Goal: Information Seeking & Learning: Check status

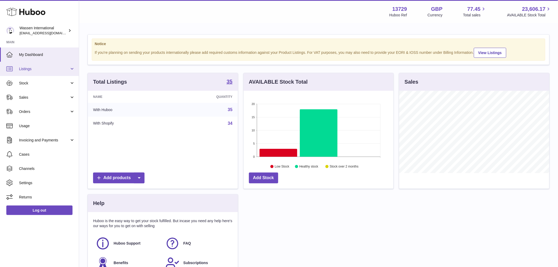
scroll to position [82, 150]
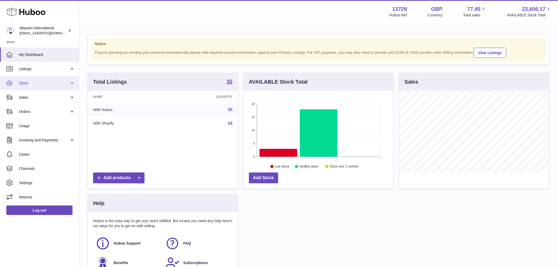
drag, startPoint x: 34, startPoint y: 83, endPoint x: 35, endPoint y: 86, distance: 3.3
click at [34, 83] on span "Stock" at bounding box center [44, 83] width 50 height 5
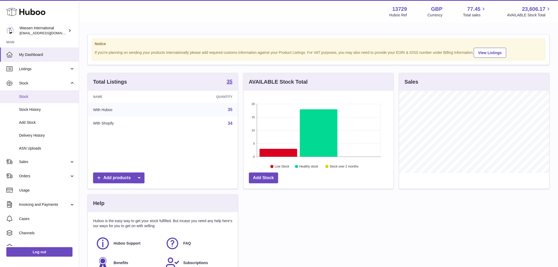
click at [36, 96] on span "Stock" at bounding box center [47, 96] width 56 height 5
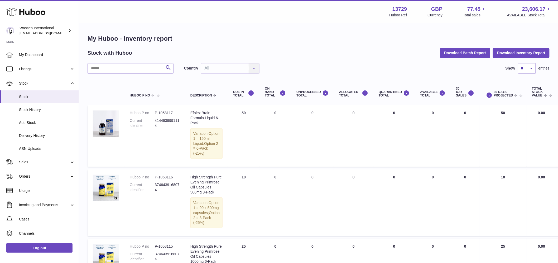
click at [112, 69] on input "text" at bounding box center [131, 68] width 86 height 11
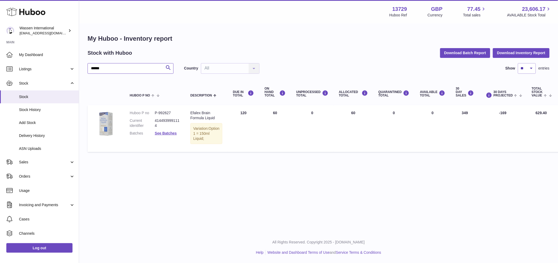
type input "******"
click at [335, 113] on td "ALLOCATED Total 60" at bounding box center [354, 128] width 40 height 46
click at [238, 113] on td "DUE IN Total 120" at bounding box center [244, 128] width 32 height 46
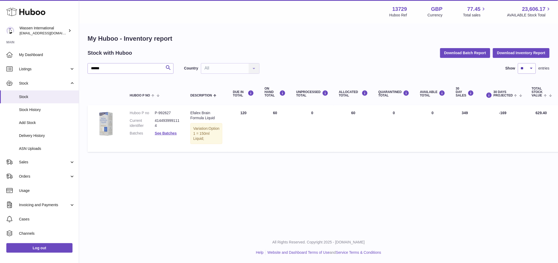
click at [238, 113] on td "DUE IN Total 120" at bounding box center [244, 128] width 32 height 46
click at [267, 114] on td "ON HAND Total 60" at bounding box center [275, 128] width 32 height 46
click at [340, 111] on td "ALLOCATED Total 60" at bounding box center [354, 128] width 40 height 46
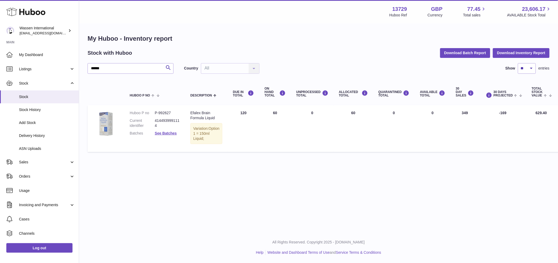
click at [341, 111] on td "ALLOCATED Total 60" at bounding box center [354, 128] width 40 height 46
click at [165, 111] on dd "P-992627" at bounding box center [167, 112] width 25 height 5
copy dd "992627"
click at [273, 108] on td "ON HAND Total 60" at bounding box center [275, 128] width 32 height 46
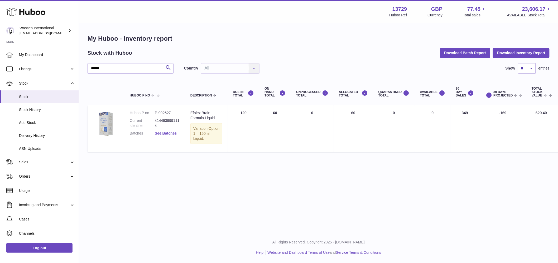
click at [273, 108] on td "ON HAND Total 60" at bounding box center [275, 128] width 32 height 46
click at [306, 111] on td "UNPROCESSED Total 0" at bounding box center [312, 128] width 43 height 46
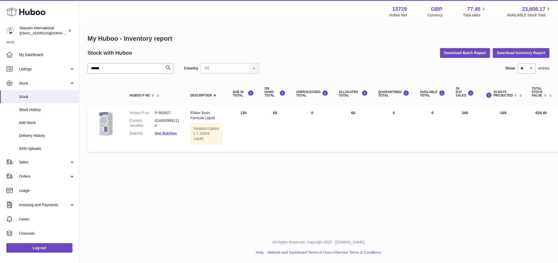
click at [259, 113] on td "ON HAND Total 60" at bounding box center [275, 128] width 32 height 46
click at [421, 113] on td "AVAILABLE Total 0" at bounding box center [433, 128] width 36 height 46
click at [423, 113] on td "AVAILABLE Total 0" at bounding box center [433, 128] width 36 height 46
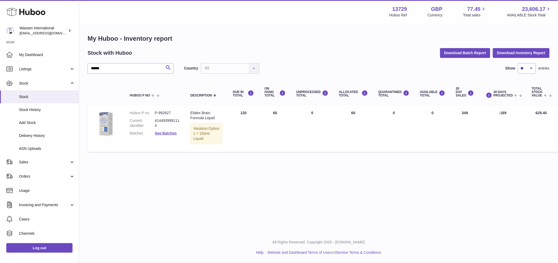
click at [415, 144] on td "AVAILABLE Total 0" at bounding box center [433, 128] width 36 height 46
click at [228, 108] on td "DUE IN Total 120" at bounding box center [244, 128] width 32 height 46
click at [41, 136] on span "Delivery History" at bounding box center [47, 135] width 56 height 5
click at [35, 167] on link "Sales" at bounding box center [39, 162] width 79 height 14
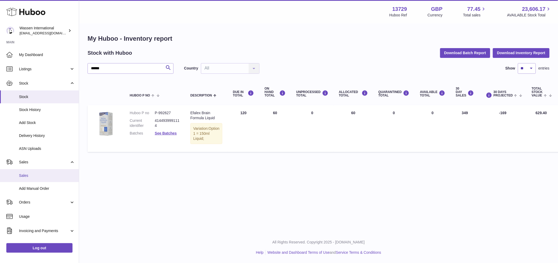
click at [34, 175] on span "Sales" at bounding box center [47, 175] width 56 height 5
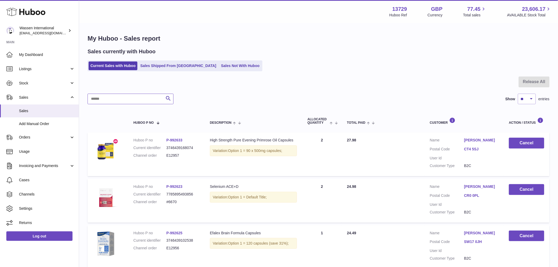
paste input "******"
type input "******"
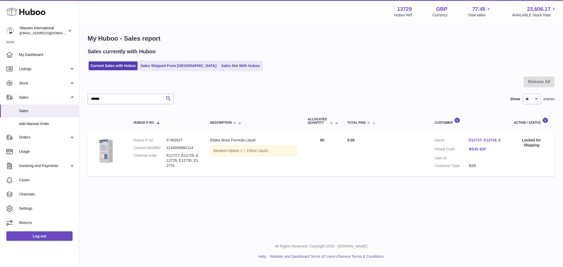
click at [487, 141] on link "E12727, E12728, E" at bounding box center [486, 140] width 34 height 5
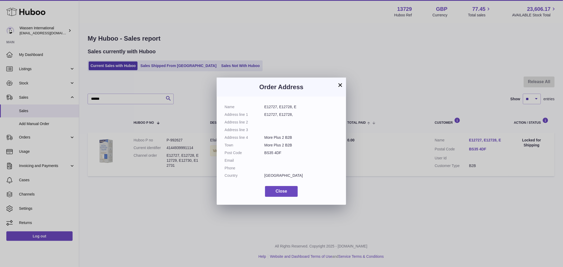
click at [285, 109] on dd "E12727, E12728, E" at bounding box center [301, 107] width 74 height 5
click at [288, 144] on dd "More Plus 2 B2B" at bounding box center [301, 145] width 74 height 5
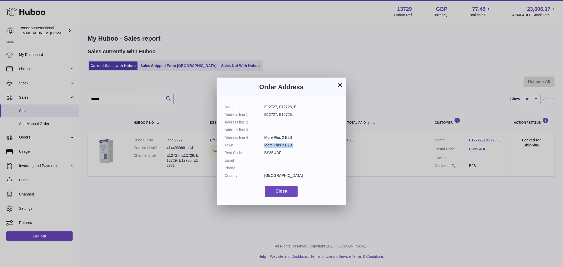
click at [288, 144] on dd "More Plus 2 B2B" at bounding box center [301, 145] width 74 height 5
click at [288, 135] on dd "More Plus 2 B2B" at bounding box center [301, 137] width 74 height 5
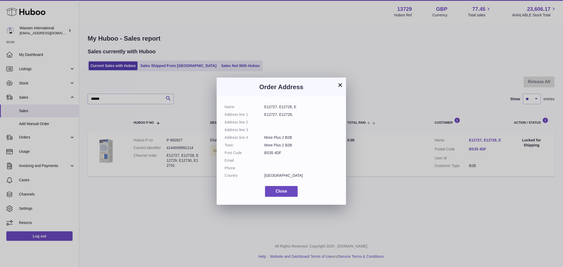
click at [349, 54] on div "× Order Address Name E12727, E12728, E Address line 1 E12727, E12728, Address l…" at bounding box center [281, 141] width 563 height 267
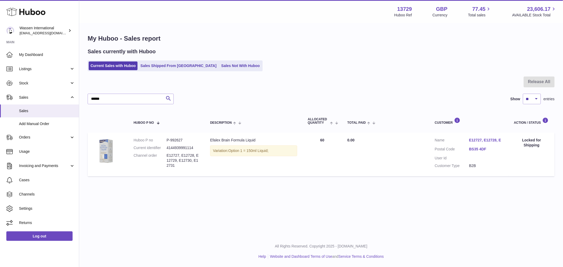
click at [319, 139] on td "Quantity Sold 60" at bounding box center [322, 154] width 40 height 44
click at [493, 139] on link "E12727, E12728, E" at bounding box center [486, 140] width 34 height 5
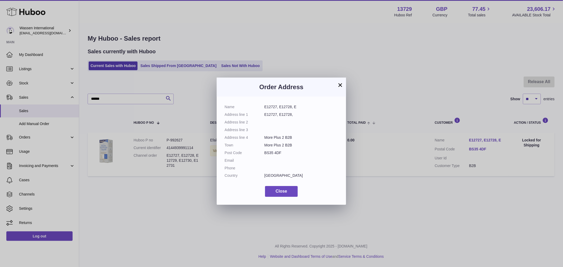
click at [391, 53] on div "× Order Address Name E12727, E12728, E Address line 1 E12727, E12728, Address l…" at bounding box center [281, 141] width 563 height 267
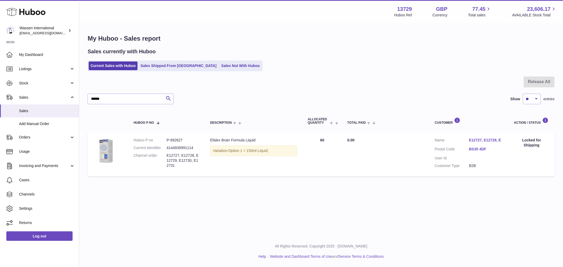
click at [239, 138] on div "Efalex Brain Formula Liquid" at bounding box center [253, 140] width 87 height 5
click at [239, 141] on div "Efalex Brain Formula Liquid" at bounding box center [253, 140] width 87 height 5
click at [239, 140] on div "Efalex Brain Formula Liquid" at bounding box center [253, 140] width 87 height 5
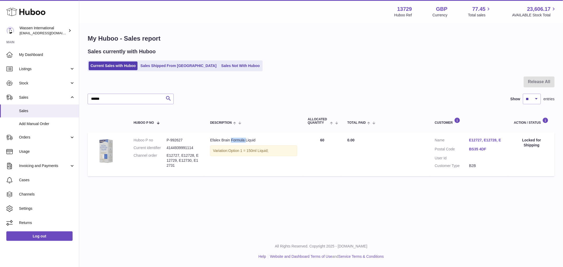
click at [239, 140] on div "Efalex Brain Formula Liquid" at bounding box center [253, 140] width 87 height 5
click at [238, 140] on div "Efalex Brain Formula Liquid" at bounding box center [253, 140] width 87 height 5
click at [175, 139] on dd "P-992627" at bounding box center [183, 140] width 33 height 5
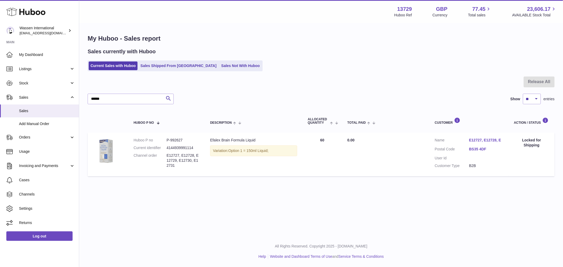
click at [175, 139] on dd "P-992627" at bounding box center [183, 140] width 33 height 5
click at [474, 136] on td "Customer Name E12727, E12728, E Postal Code BS35 4DF User Id Customer Type B2B" at bounding box center [468, 154] width 79 height 44
click at [473, 136] on td "Customer Name E12727, E12728, E Postal Code BS35 4DF User Id Customer Type B2B" at bounding box center [468, 154] width 79 height 44
click at [475, 142] on link "E12727, E12728, E" at bounding box center [486, 140] width 34 height 5
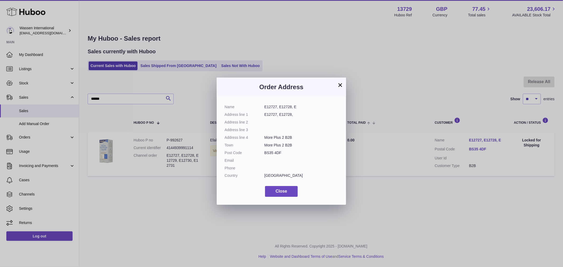
click at [285, 141] on dl "Name E12727, E12728, E Address line 1 E12727, E12728, Address line 2 Address li…" at bounding box center [281, 143] width 113 height 76
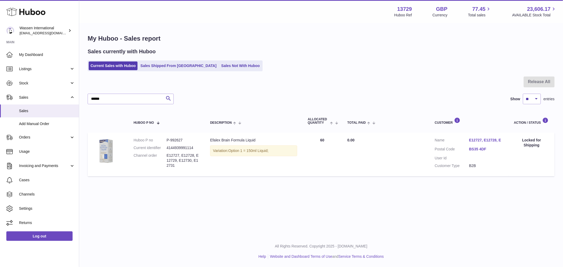
click at [271, 60] on div at bounding box center [281, 133] width 563 height 267
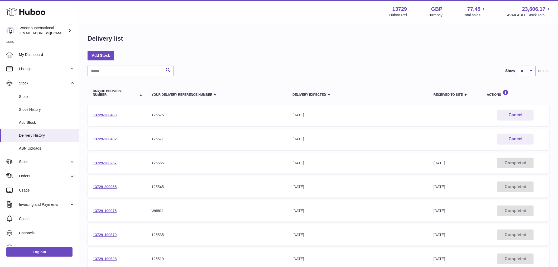
click at [104, 139] on link "13729-200432" at bounding box center [105, 139] width 24 height 4
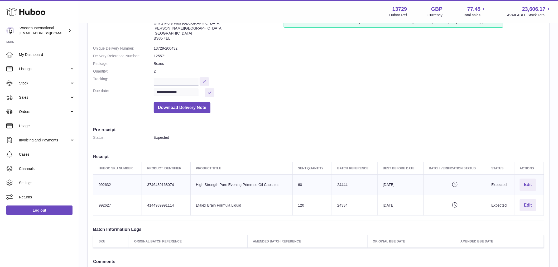
scroll to position [117, 0]
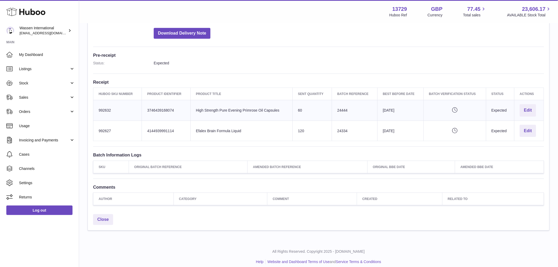
click at [217, 139] on td "Product title Efalex Brain Formula Liquid" at bounding box center [242, 131] width 102 height 21
click at [217, 137] on td "Product title Efalex Brain Formula Liquid" at bounding box center [242, 131] width 102 height 21
click at [216, 136] on td "Product title Efalex Brain Formula Liquid" at bounding box center [242, 131] width 102 height 21
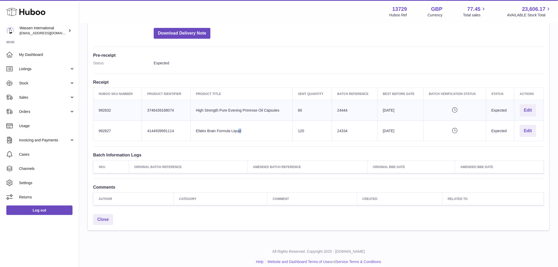
click at [216, 136] on td "Product title Efalex Brain Formula Liquid" at bounding box center [242, 131] width 102 height 21
click at [399, 131] on td "Best Before Date [DATE]" at bounding box center [401, 131] width 46 height 21
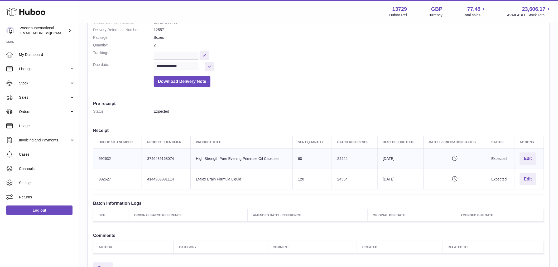
scroll to position [122, 0]
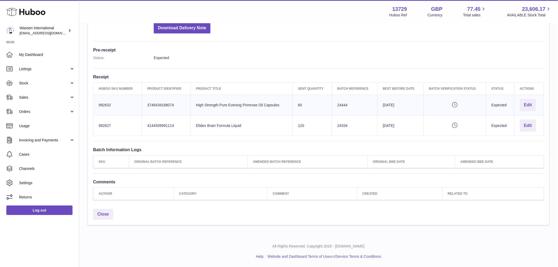
click at [446, 116] on td "Pending verification" at bounding box center [455, 125] width 63 height 21
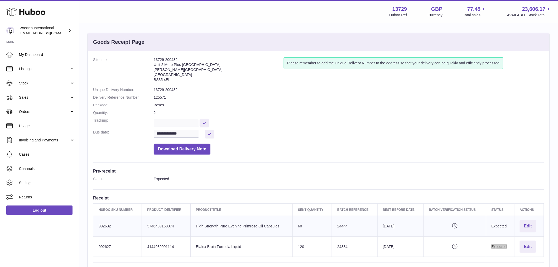
scroll to position [0, 0]
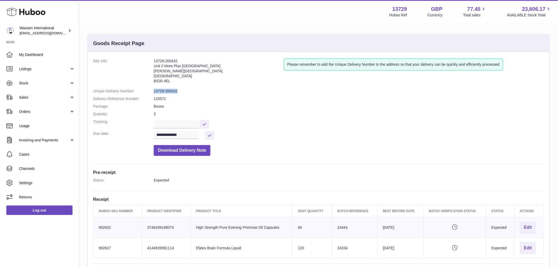
drag, startPoint x: 181, startPoint y: 91, endPoint x: 148, endPoint y: 88, distance: 32.9
click at [148, 88] on dl "**********" at bounding box center [318, 109] width 451 height 100
copy dl "13729-200432"
